Goal: Task Accomplishment & Management: Use online tool/utility

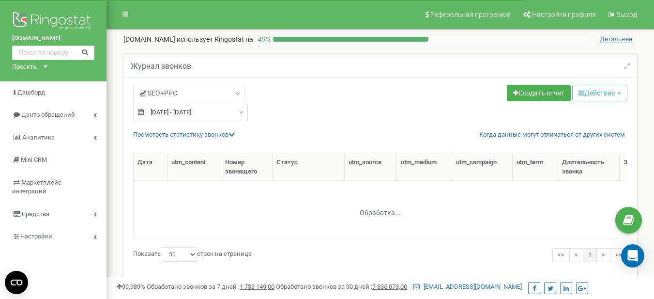
select select "50"
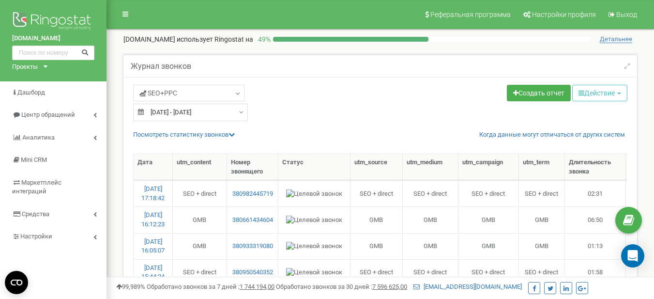
select select "50"
type input "[DATE]"
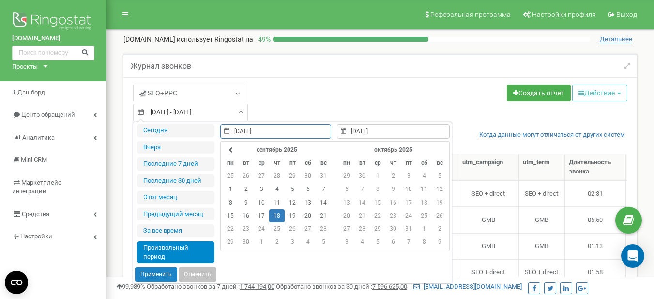
click at [237, 111] on div "[DATE] - [DATE]" at bounding box center [190, 112] width 115 height 17
type input "[DATE]"
click at [291, 216] on td "19" at bounding box center [292, 215] width 15 height 13
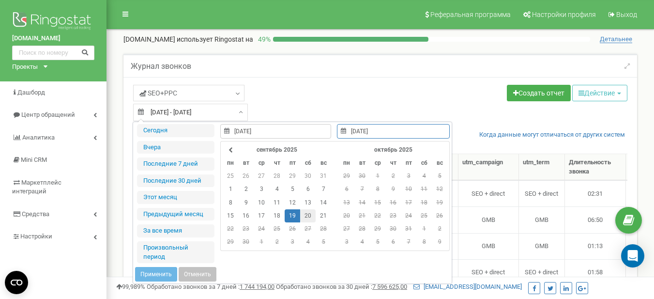
type input "[DATE]"
click at [305, 215] on td "20" at bounding box center [307, 215] width 15 height 13
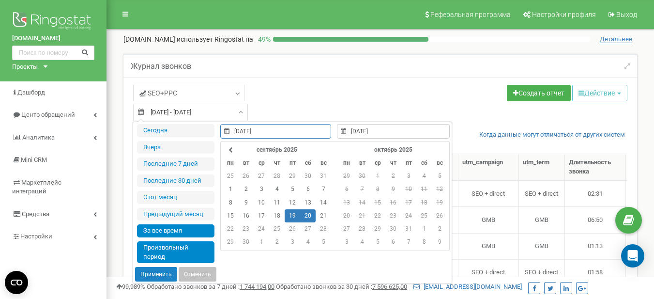
type input "[DATE]"
click at [154, 275] on button "Применить" at bounding box center [156, 274] width 42 height 15
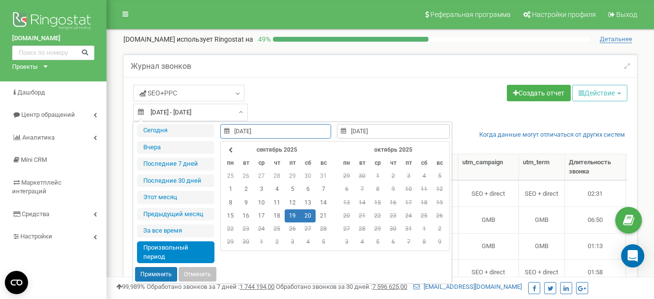
type input "[DATE] - [DATE]"
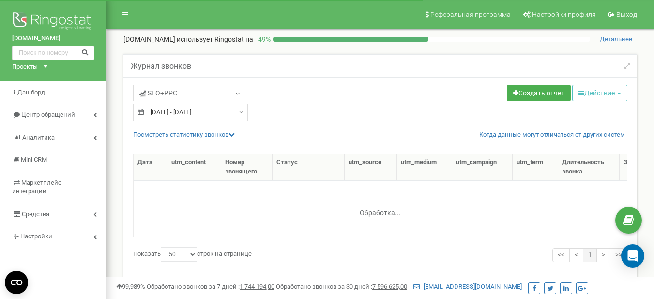
select select "50"
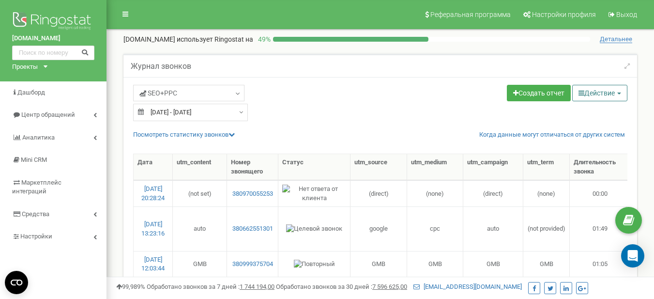
click at [610, 95] on button "Действие" at bounding box center [599, 93] width 55 height 16
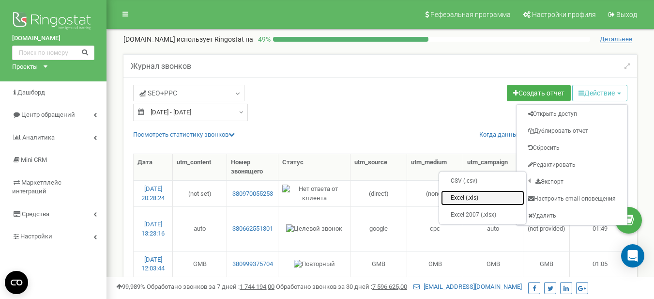
click at [484, 196] on link "Excel (.xls)" at bounding box center [482, 197] width 83 height 15
